Goal: Check status

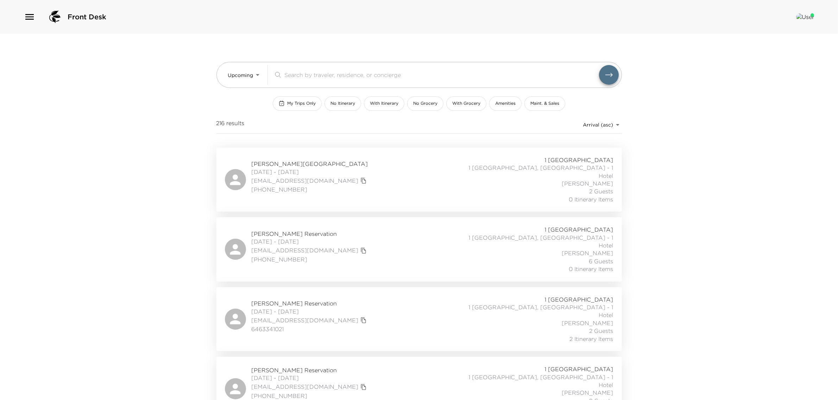
click at [284, 230] on span "[PERSON_NAME] Reservation" at bounding box center [310, 234] width 117 height 8
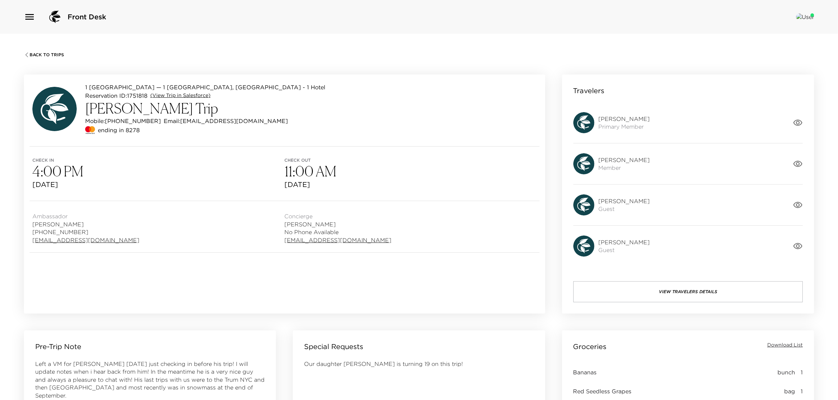
click at [167, 95] on link "(View Trip in Salesforce)" at bounding box center [180, 95] width 60 height 7
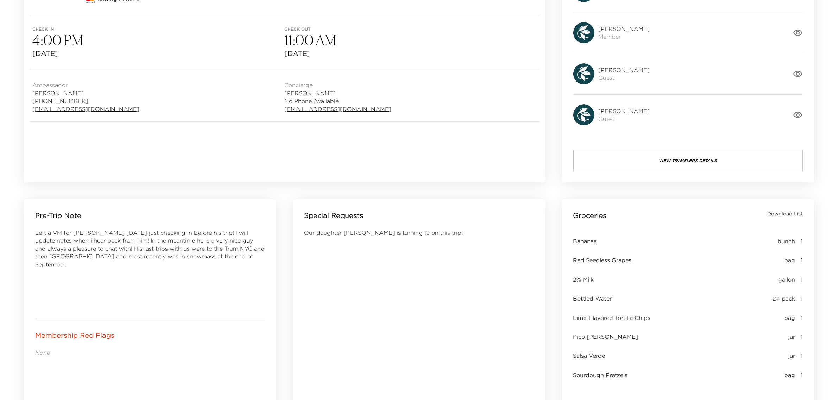
scroll to position [132, 0]
drag, startPoint x: 342, startPoint y: 233, endPoint x: 370, endPoint y: 236, distance: 28.7
click at [369, 235] on div "Our daughter Charley is turning 19 on this trip!" at bounding box center [418, 323] width 229 height 190
click at [372, 242] on div "Our daughter Charley is turning 19 on this trip!" at bounding box center [418, 323] width 229 height 190
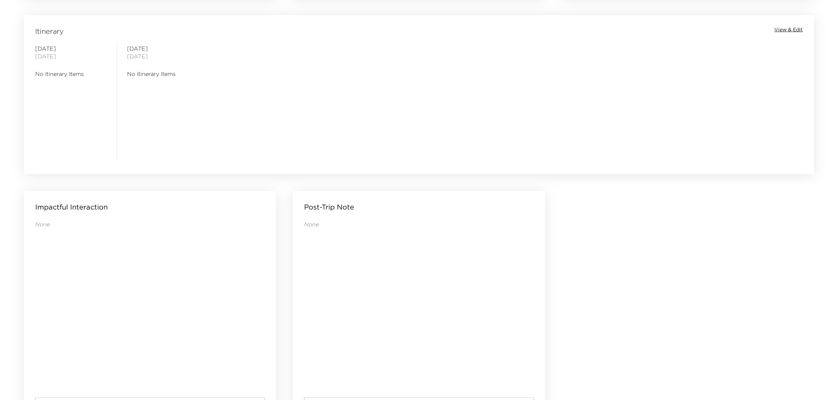
scroll to position [609, 0]
